Goal: Transaction & Acquisition: Purchase product/service

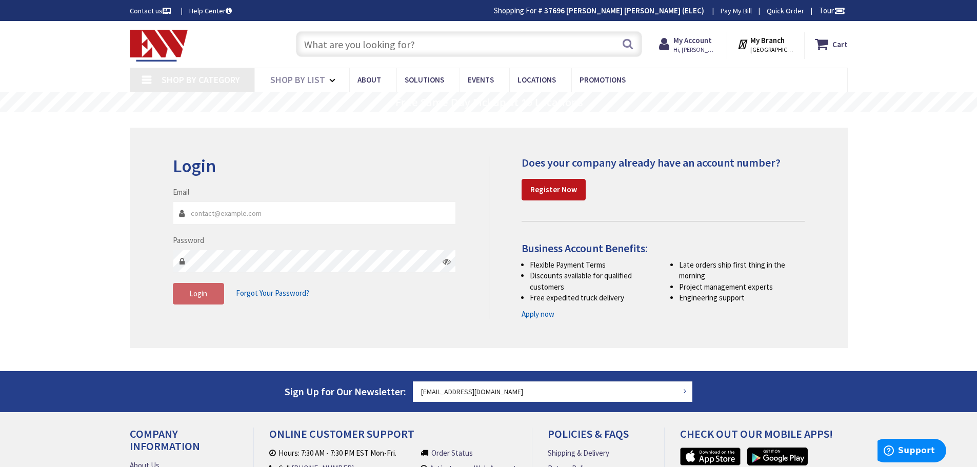
type input "[GEOGRAPHIC_DATA], [GEOGRAPHIC_DATA]"
type input "[EMAIL_ADDRESS][DOMAIN_NAME]"
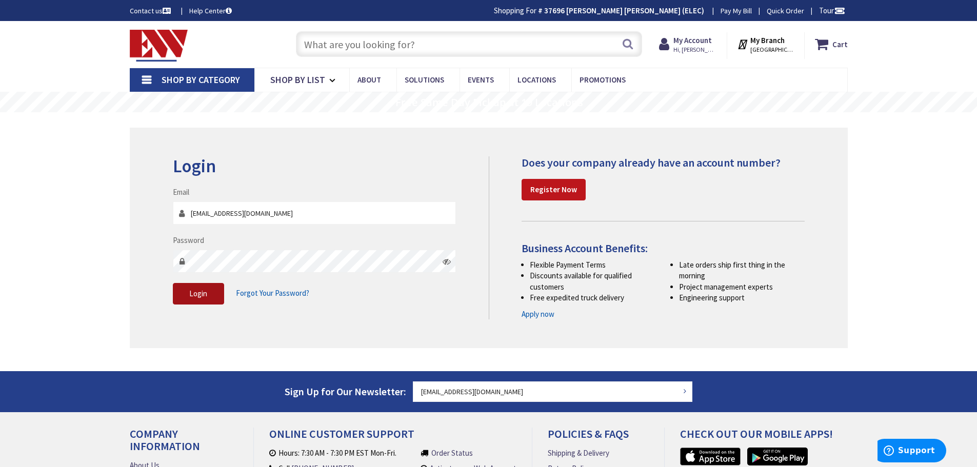
click at [190, 292] on span "Login" at bounding box center [198, 294] width 18 height 10
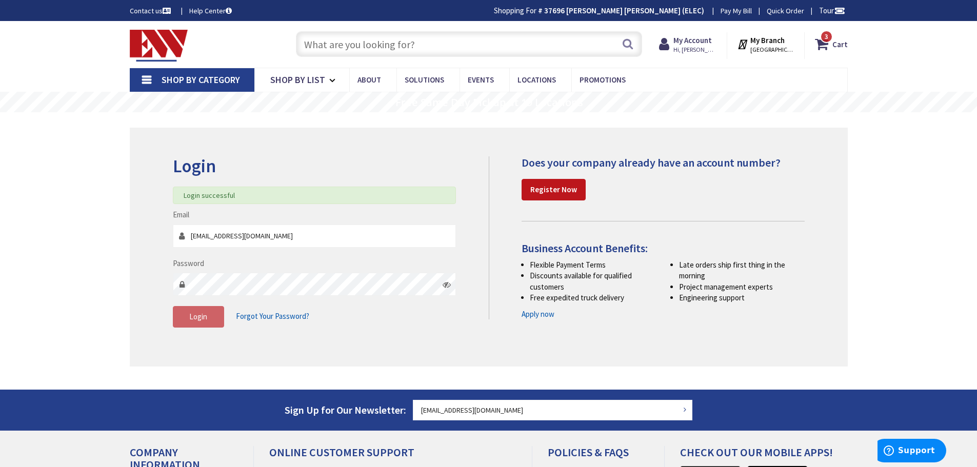
click at [334, 48] on input "text" at bounding box center [469, 44] width 346 height 26
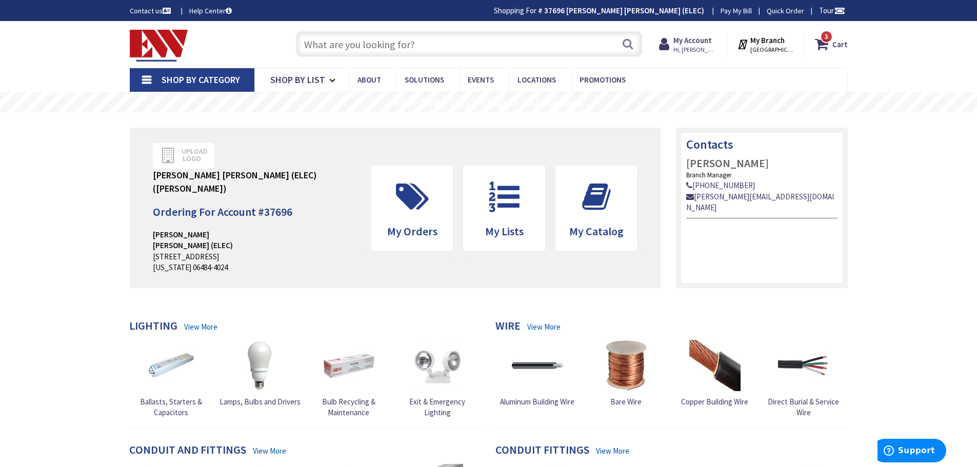
click at [360, 50] on input "text" at bounding box center [469, 44] width 346 height 26
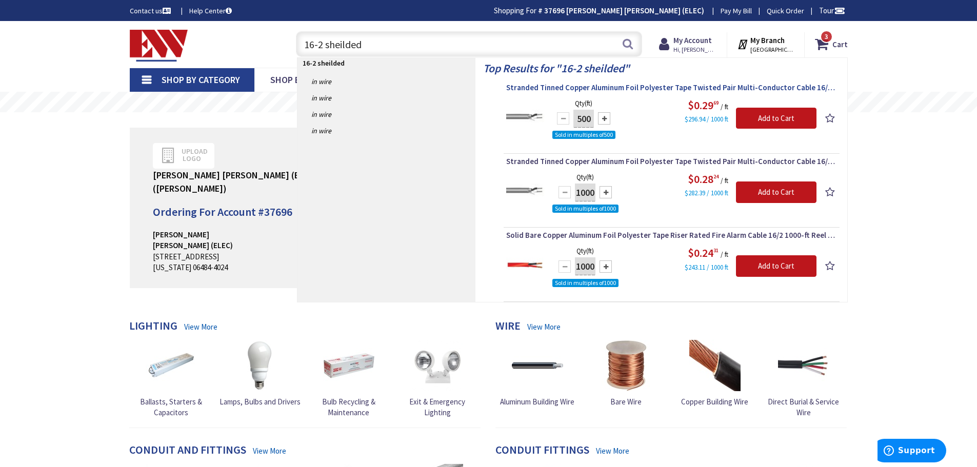
type input "16-2 sheilded"
click at [640, 87] on span "Stranded Tinned Copper Aluminum Foil Polyester Tape Twisted Pair Multi-Conducto…" at bounding box center [671, 88] width 331 height 10
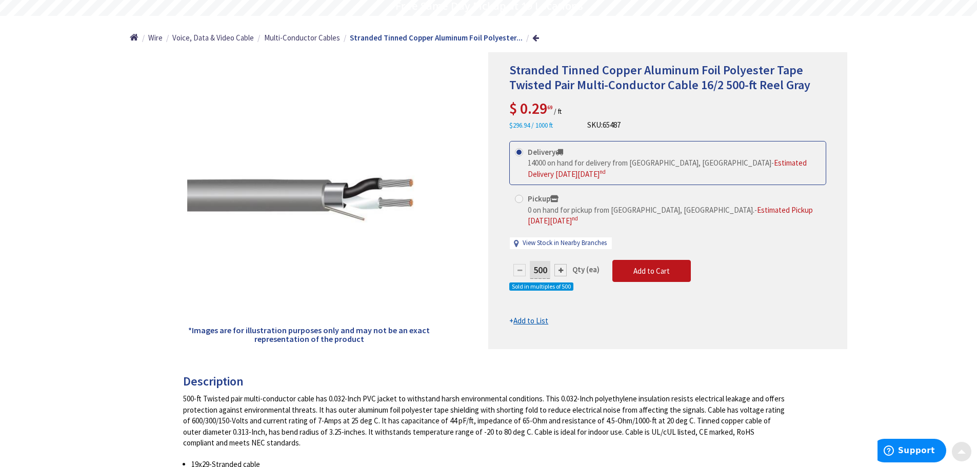
scroll to position [103, 0]
